Goal: Transaction & Acquisition: Purchase product/service

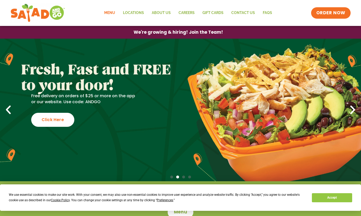
click at [108, 14] on link "Menu" at bounding box center [109, 13] width 19 height 12
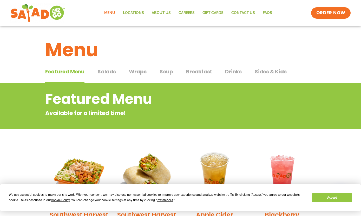
click at [230, 72] on span "Drinks" at bounding box center [233, 72] width 17 height 8
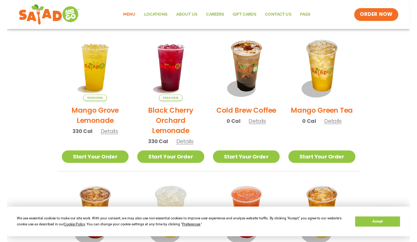
scroll to position [254, 0]
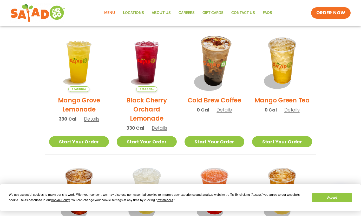
click at [214, 69] on img at bounding box center [214, 62] width 70 height 70
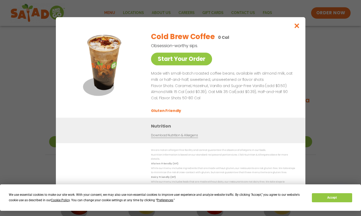
click at [187, 137] on link "Download Nutrition & Allergens" at bounding box center [174, 135] width 47 height 5
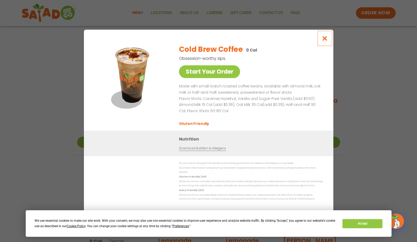
click at [324, 41] on icon "Close modal" at bounding box center [324, 38] width 6 height 5
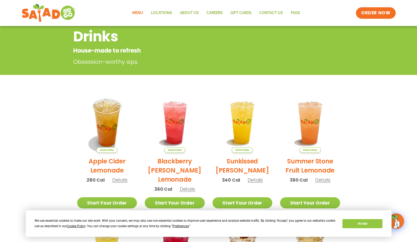
scroll to position [0, 0]
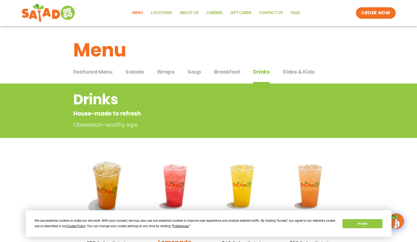
click at [130, 72] on span "Salads" at bounding box center [134, 72] width 18 height 8
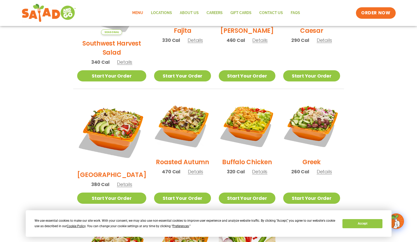
scroll to position [211, 0]
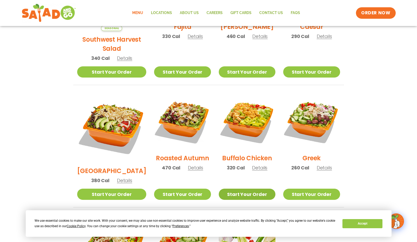
click at [245, 188] on link "Start Your Order" at bounding box center [247, 193] width 57 height 11
